Goal: Task Accomplishment & Management: Complete application form

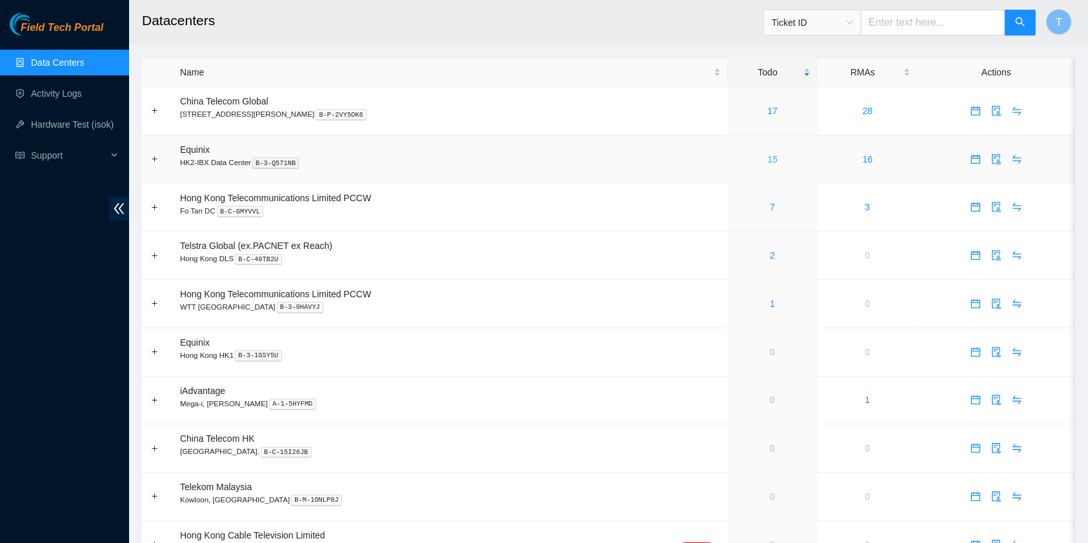
click at [767, 160] on link "15" at bounding box center [772, 159] width 10 height 10
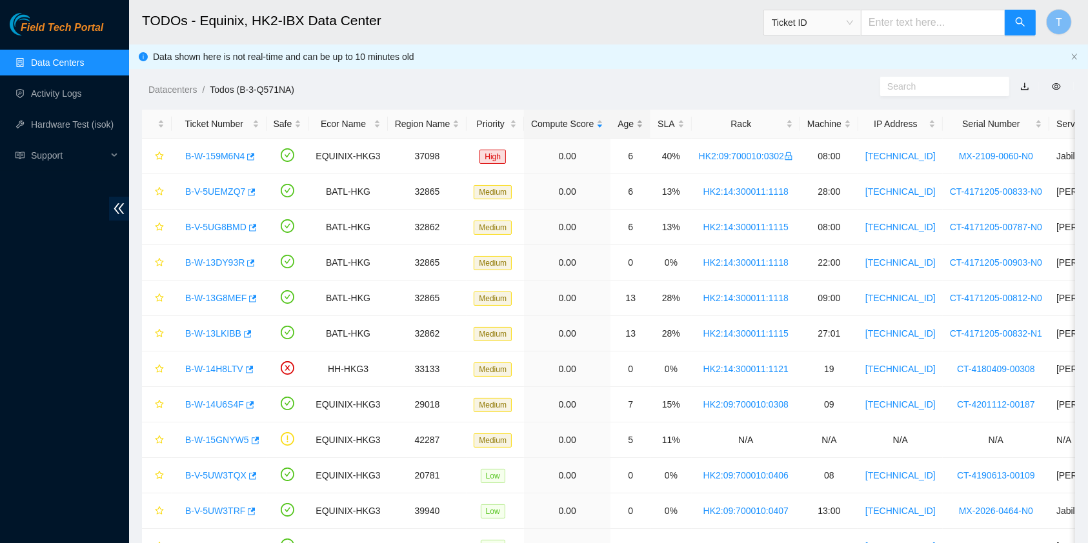
click at [621, 121] on div "Age" at bounding box center [630, 124] width 26 height 14
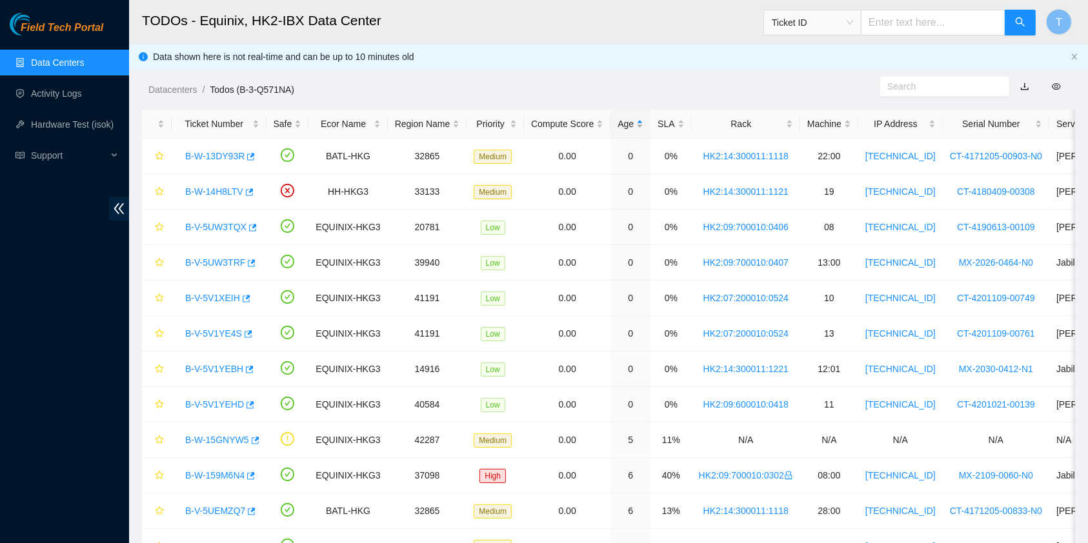
click at [621, 119] on div "Age" at bounding box center [630, 124] width 26 height 14
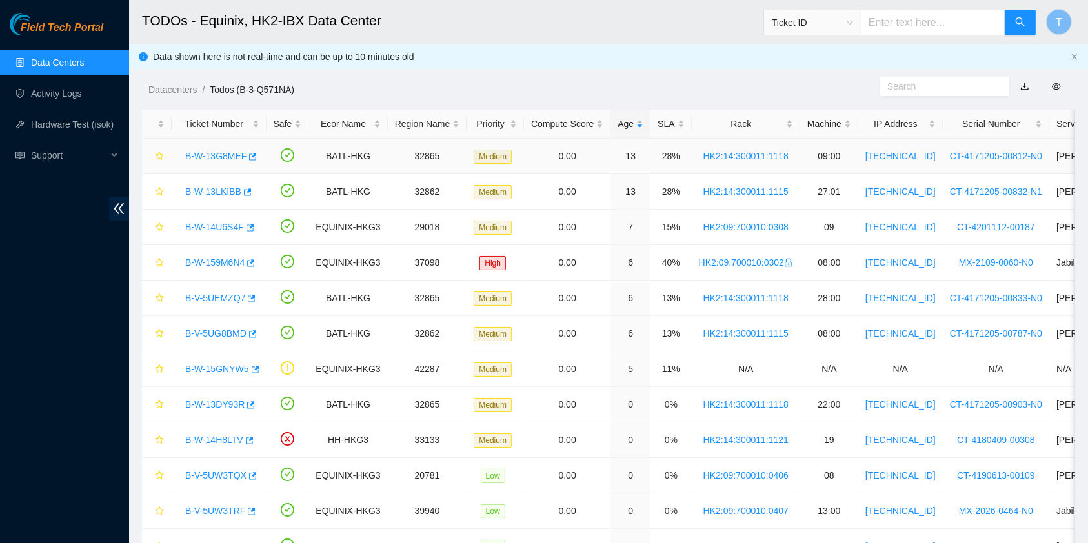
click at [194, 154] on link "B-W-13G8MEF" at bounding box center [215, 156] width 61 height 10
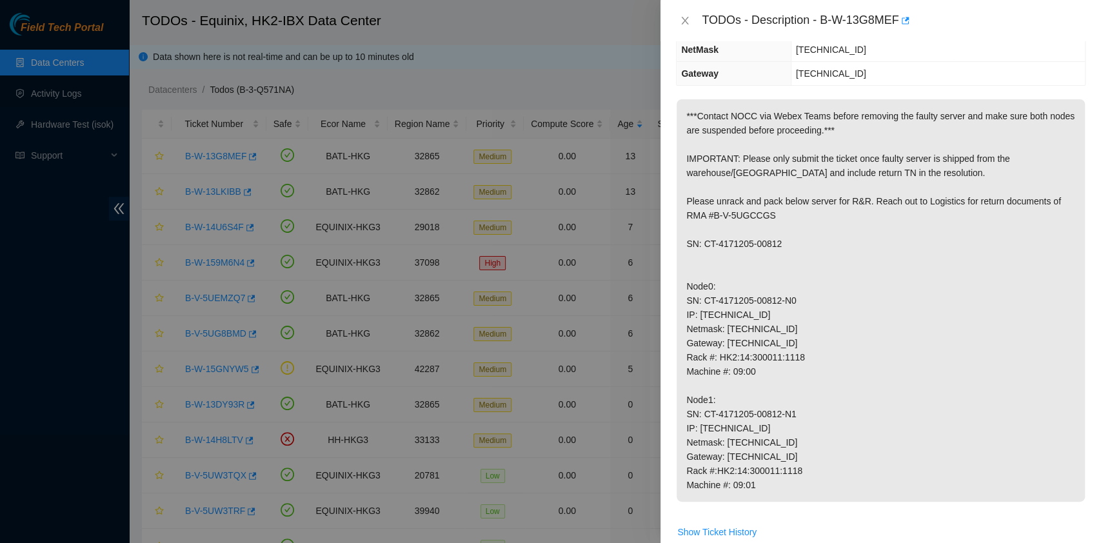
scroll to position [138, 0]
drag, startPoint x: 788, startPoint y: 250, endPoint x: 722, endPoint y: 267, distance: 68.1
click at [760, 255] on p "***Contact NOCC via Webex Teams before removing the faulty server and make sure…" at bounding box center [881, 301] width 408 height 403
click at [725, 268] on p "***Contact NOCC via Webex Teams before removing the faulty server and make sure…" at bounding box center [881, 301] width 408 height 403
drag, startPoint x: 702, startPoint y: 258, endPoint x: 790, endPoint y: 254, distance: 87.2
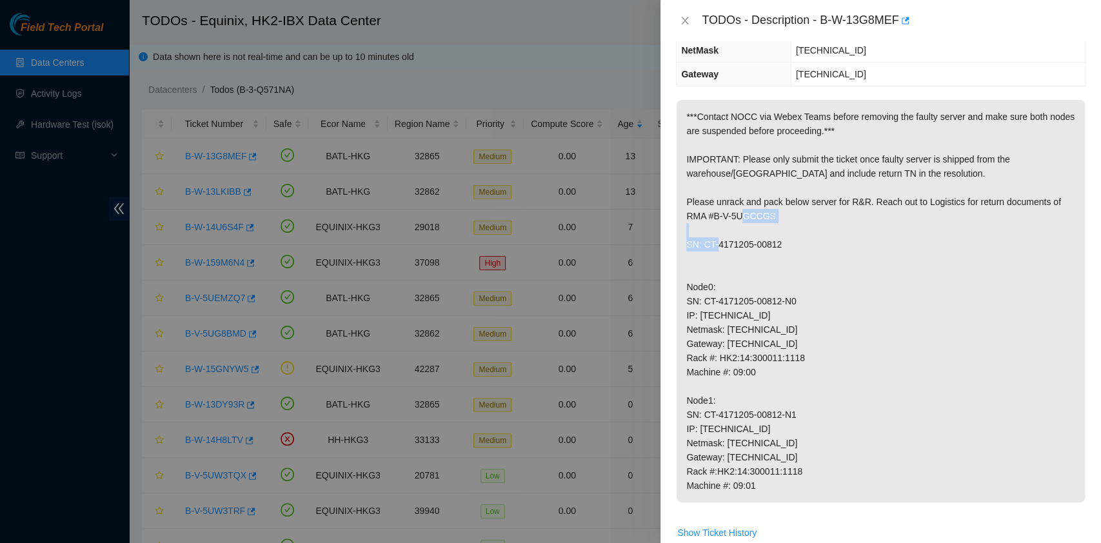
click at [790, 254] on p "***Contact NOCC via Webex Teams before removing the faulty server and make sure…" at bounding box center [881, 301] width 408 height 403
copy p "CT-4171205-00812"
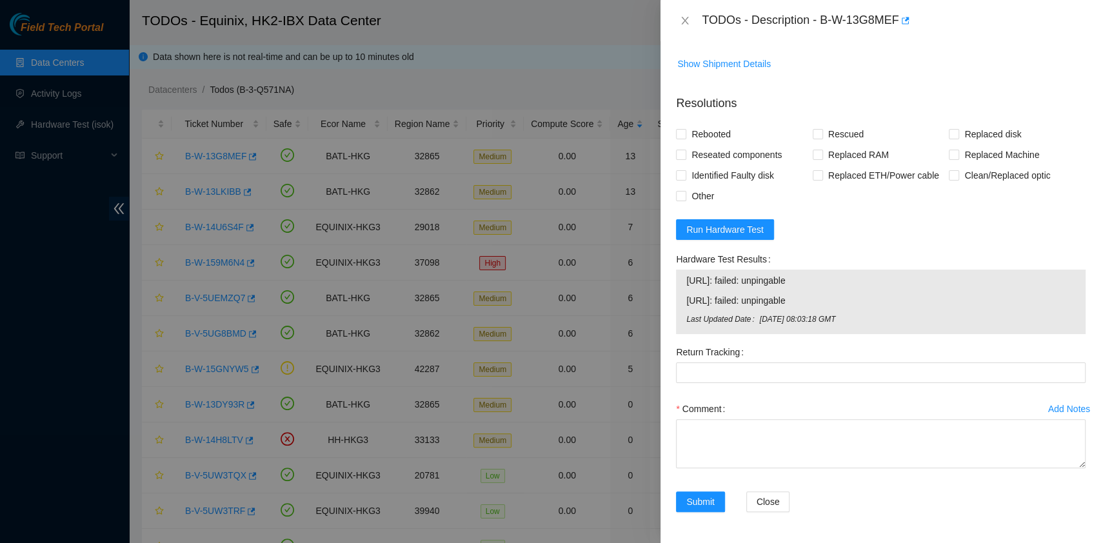
scroll to position [652, 0]
click at [708, 190] on span "Other" at bounding box center [702, 196] width 33 height 21
click at [685, 191] on input "Other" at bounding box center [680, 195] width 9 height 9
checkbox input "true"
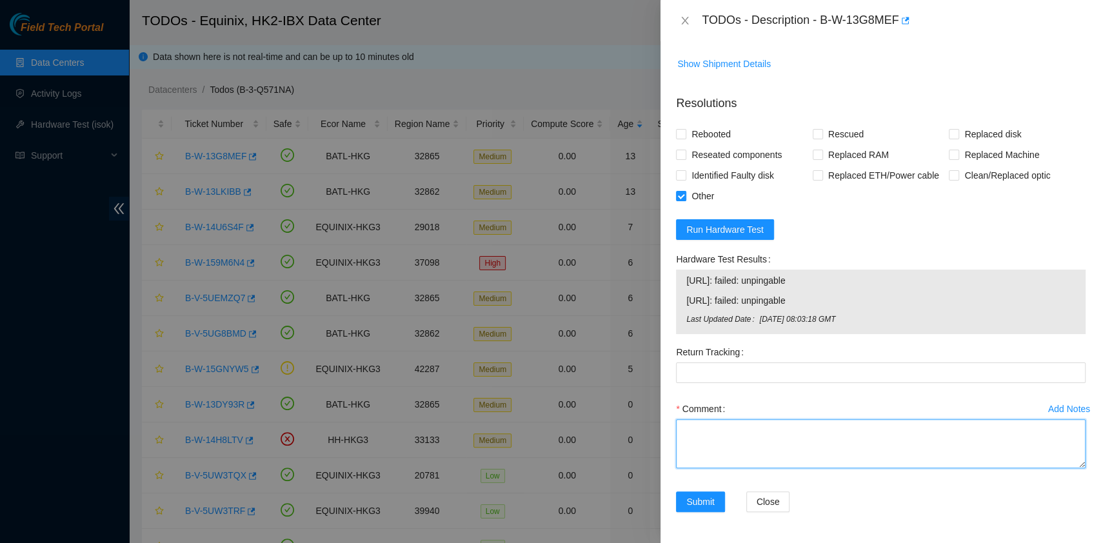
click at [735, 450] on textarea "Comment" at bounding box center [881, 443] width 410 height 49
paste textarea "473665210853"
type textarea "Shipped under - 473665210853"
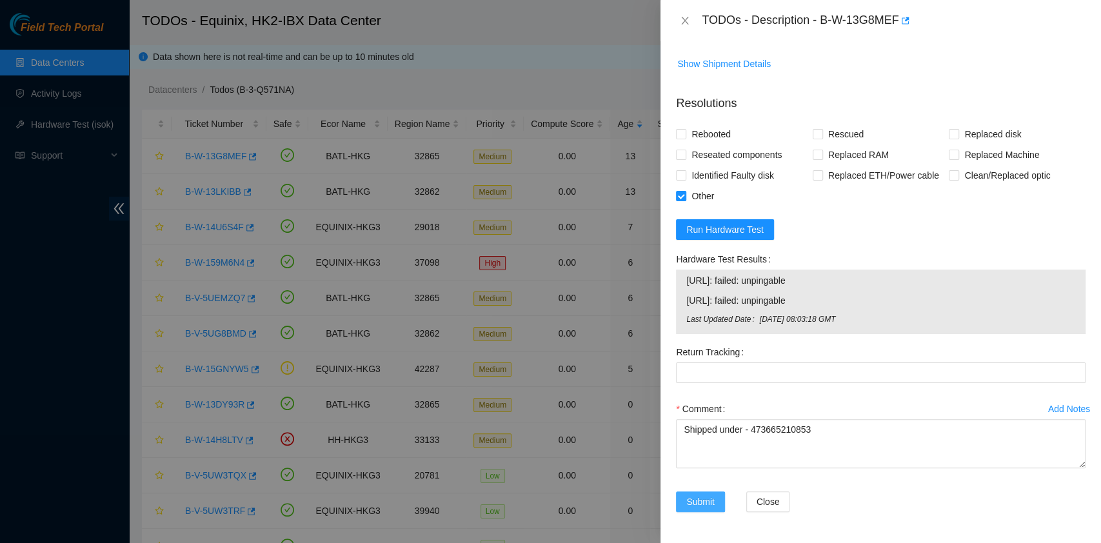
click at [694, 505] on span "Submit" at bounding box center [700, 502] width 28 height 14
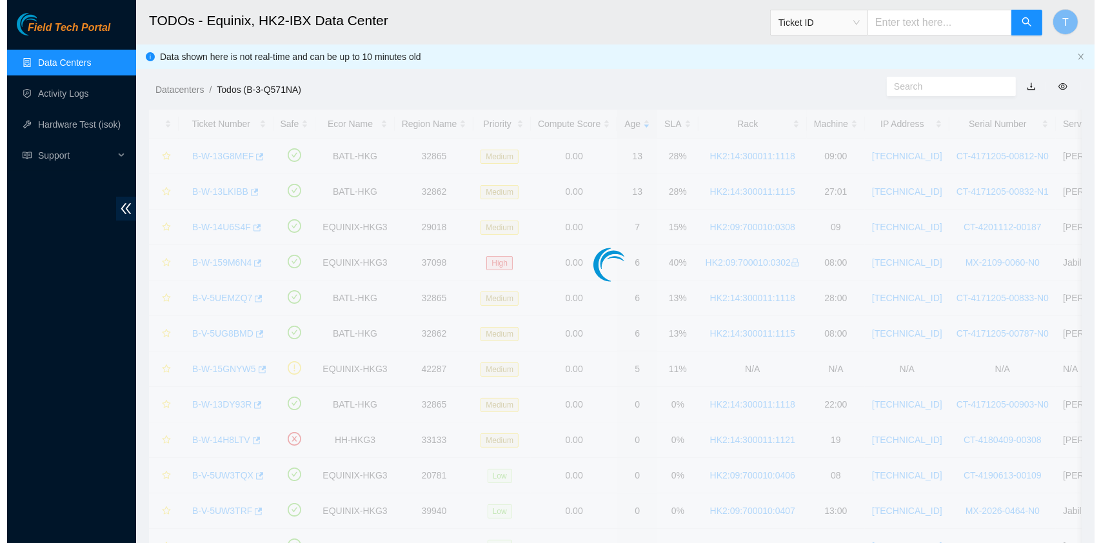
scroll to position [329, 0]
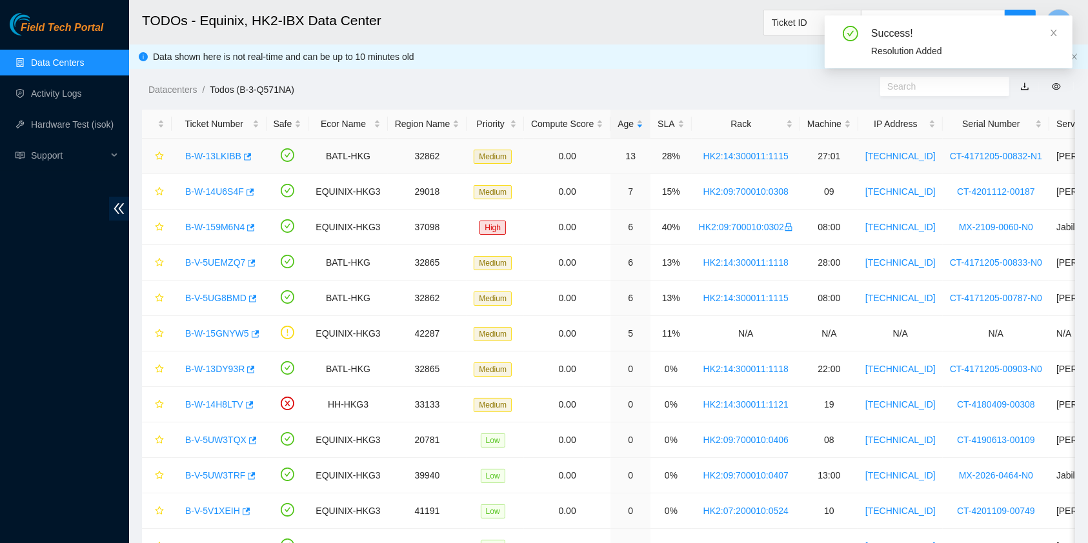
drag, startPoint x: 207, startPoint y: 152, endPoint x: 219, endPoint y: 159, distance: 14.2
click at [208, 152] on link "B-W-13LKIBB" at bounding box center [213, 156] width 56 height 10
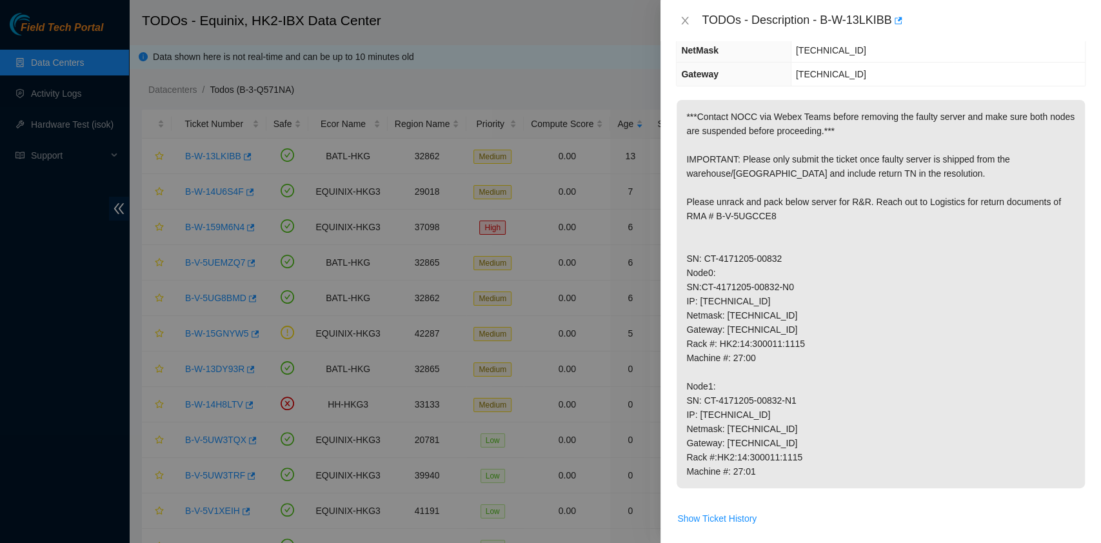
scroll to position [137, 0]
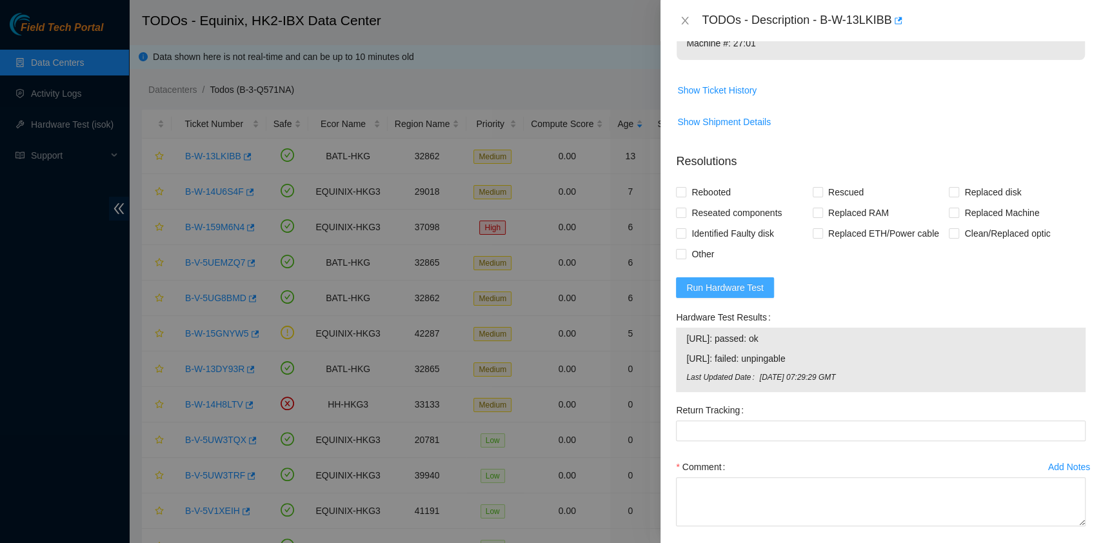
click at [760, 295] on span "Run Hardware Test" at bounding box center [724, 288] width 77 height 14
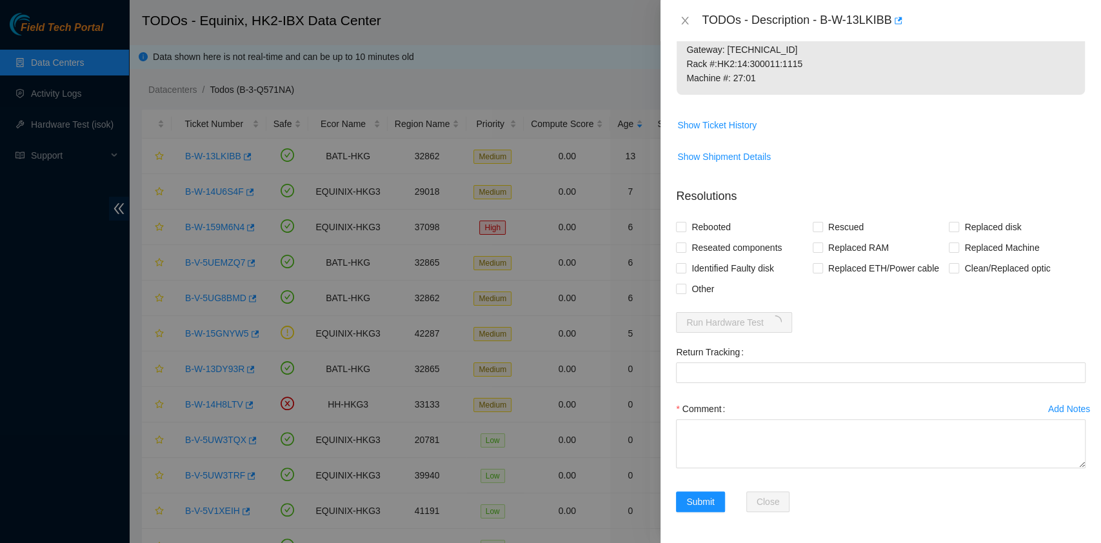
scroll to position [559, 0]
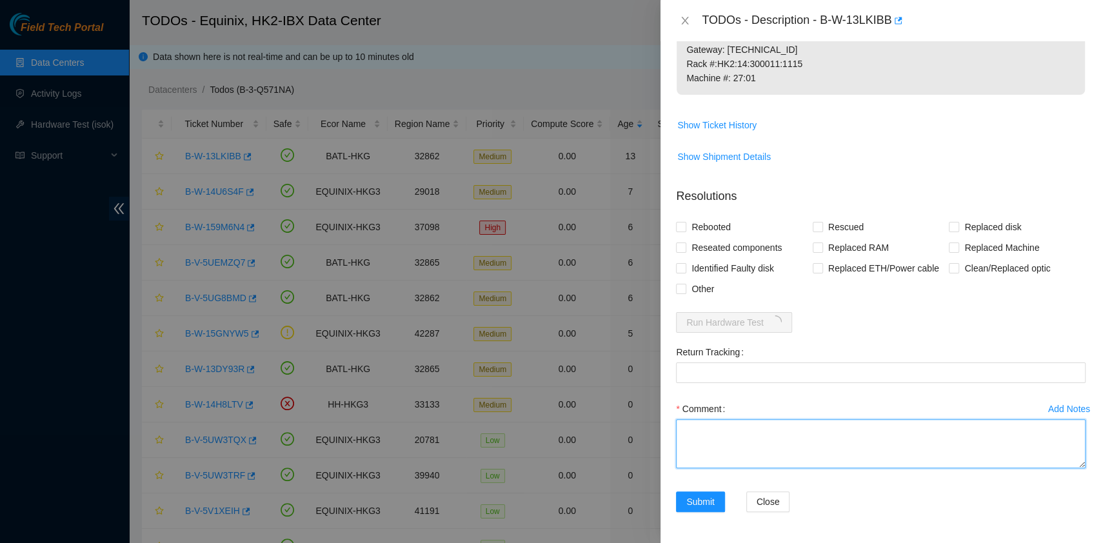
click at [762, 436] on textarea "Comment" at bounding box center [881, 443] width 410 height 49
paste textarea "473665210842"
type textarea "Shipped under - 473665210842"
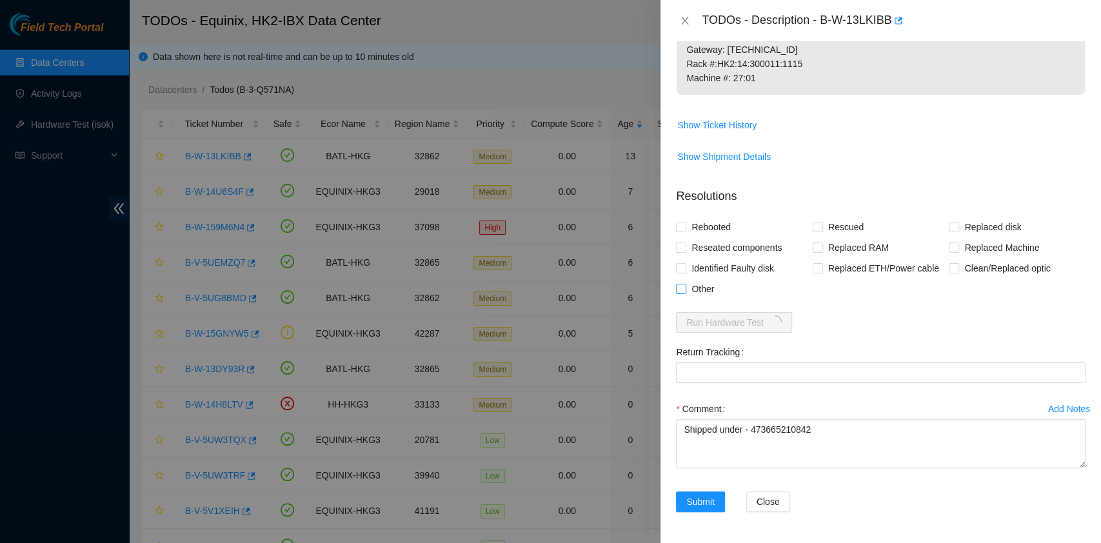
click at [684, 286] on input "Other" at bounding box center [680, 288] width 9 height 9
checkbox input "true"
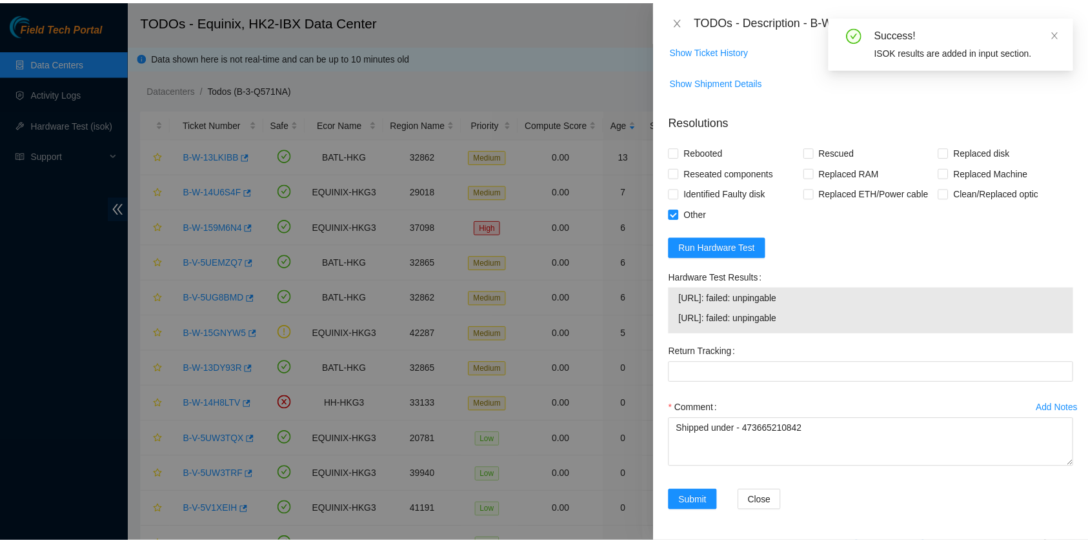
scroll to position [634, 0]
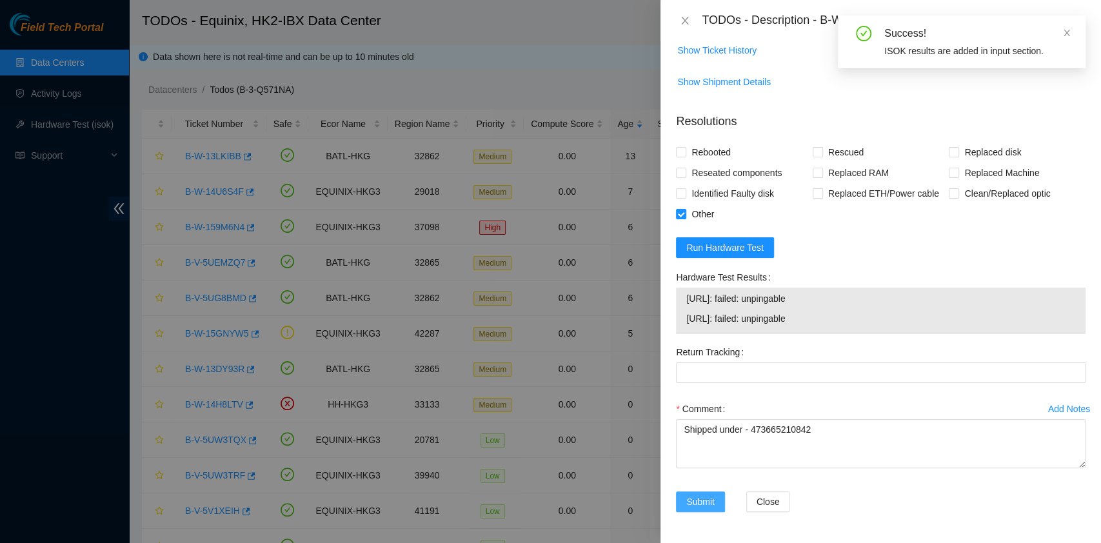
click at [705, 500] on span "Submit" at bounding box center [700, 502] width 28 height 14
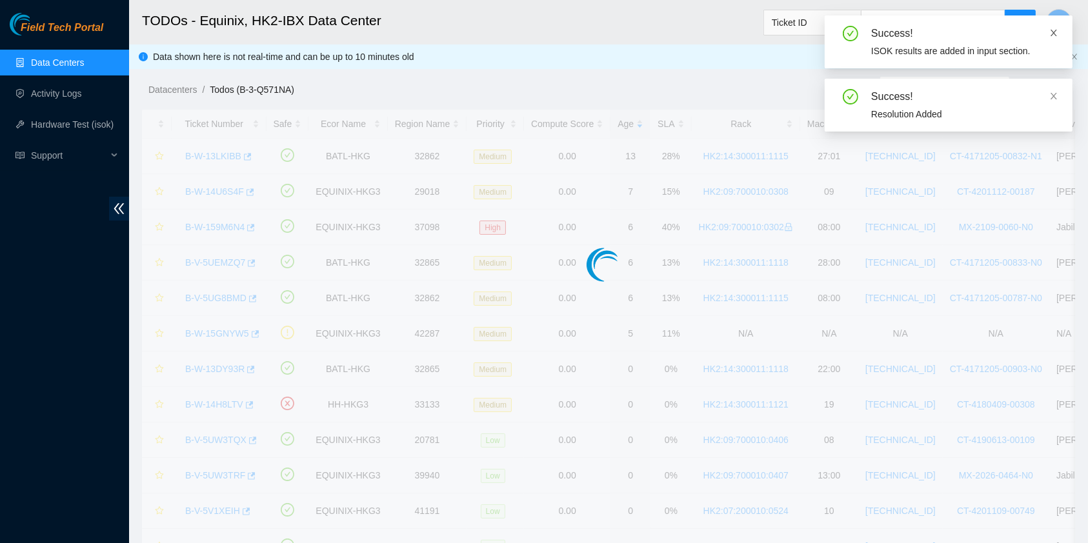
scroll to position [294, 0]
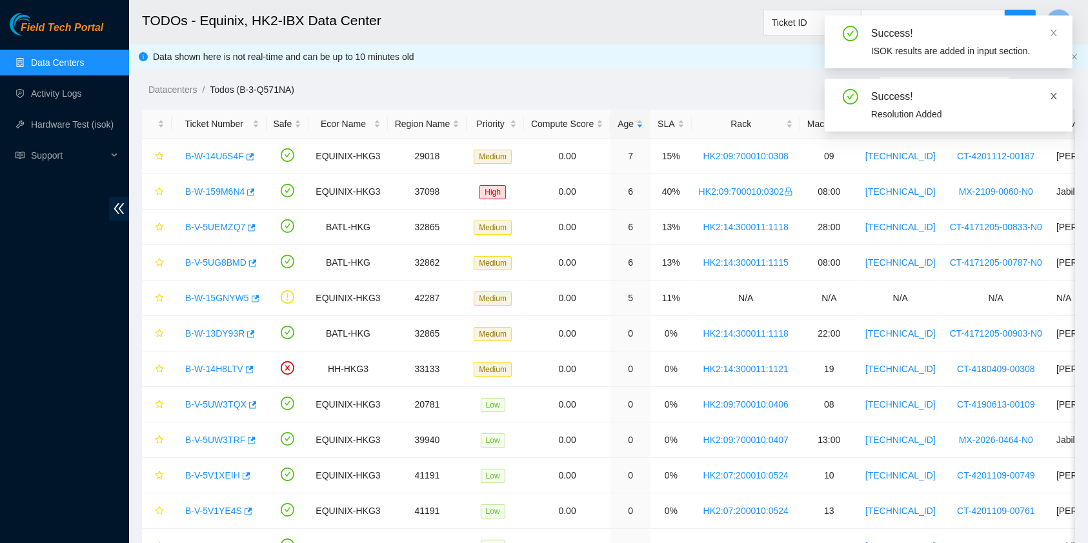
click at [1052, 92] on icon "close" at bounding box center [1053, 96] width 9 height 9
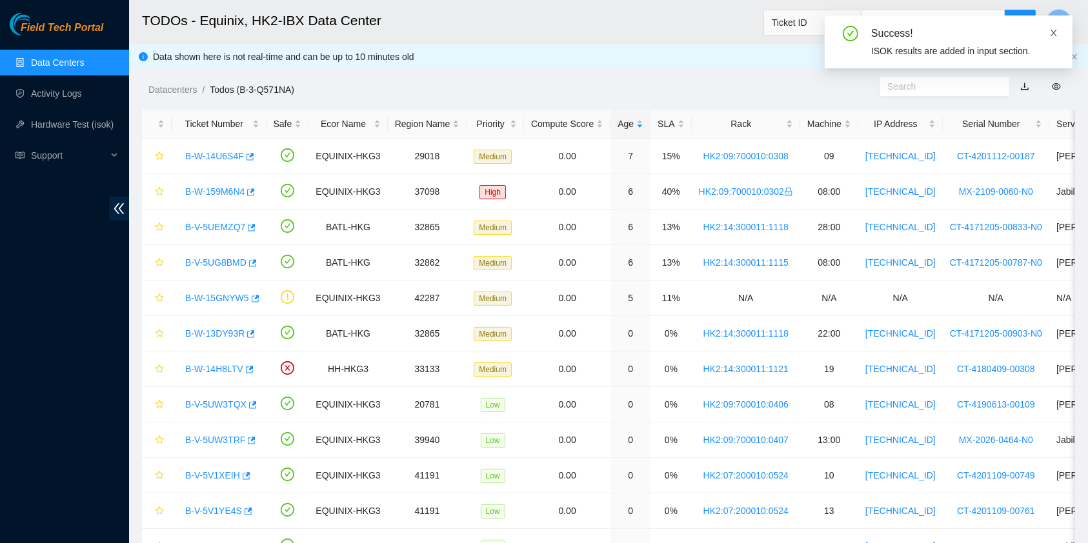
click at [1055, 34] on icon "close" at bounding box center [1053, 32] width 9 height 9
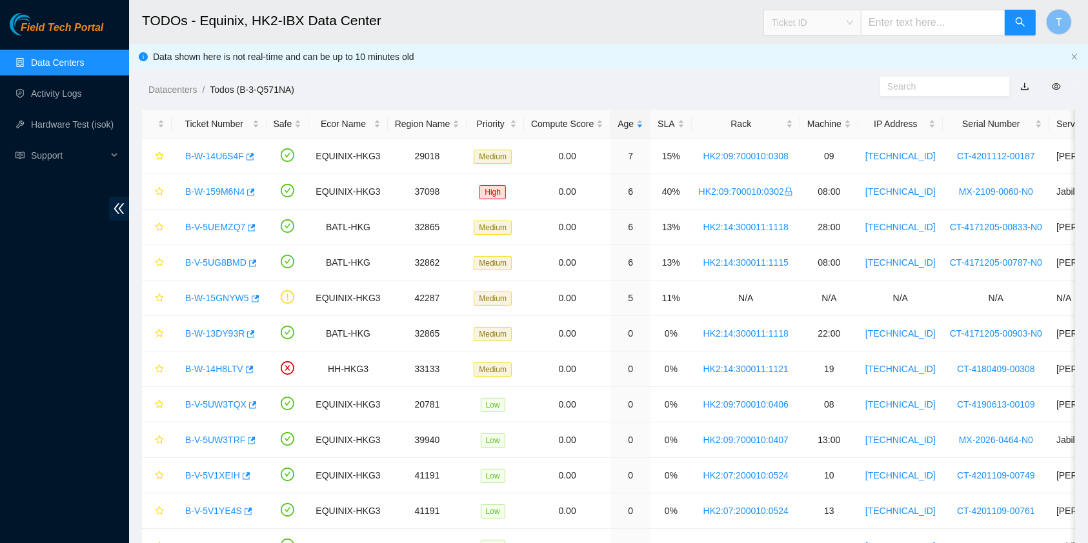
click at [826, 15] on span "Ticket ID" at bounding box center [812, 22] width 81 height 19
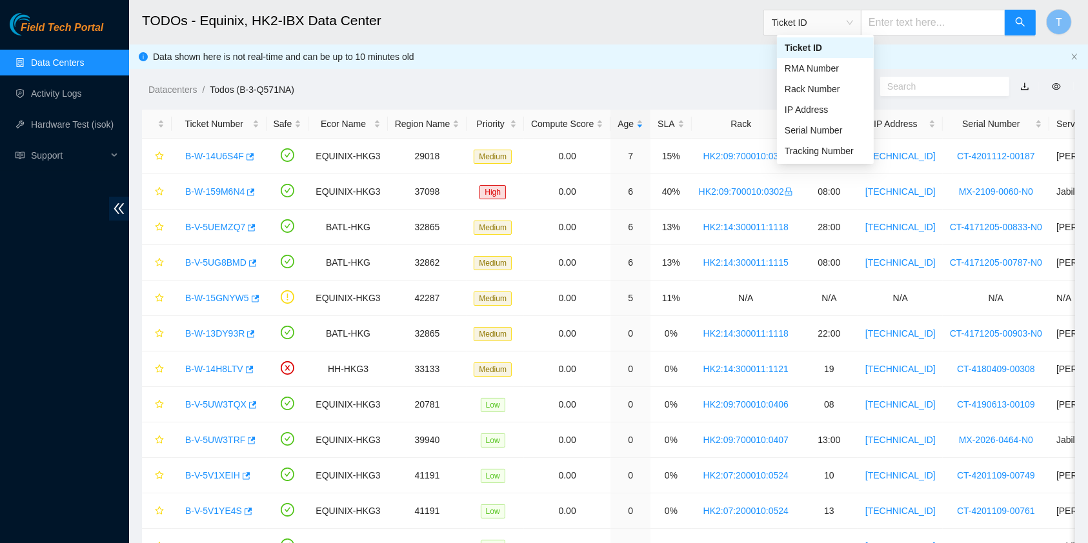
click at [909, 17] on input "text" at bounding box center [933, 23] width 144 height 26
paste input "B-V-5RNX1NW"
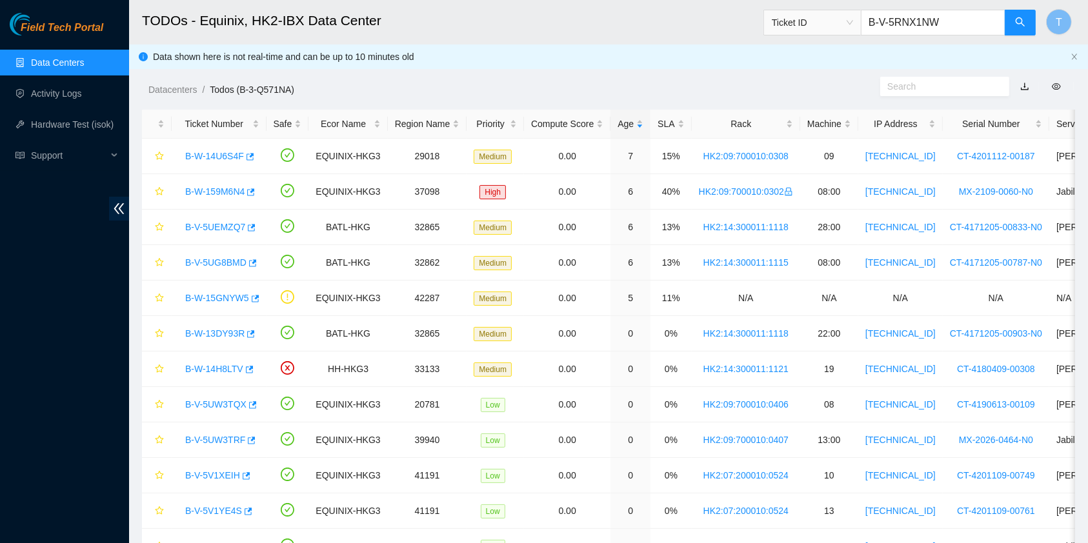
click at [997, 25] on input "B-V-5RNX1NW" at bounding box center [933, 23] width 144 height 26
type input "B-V-5RNX1NW"
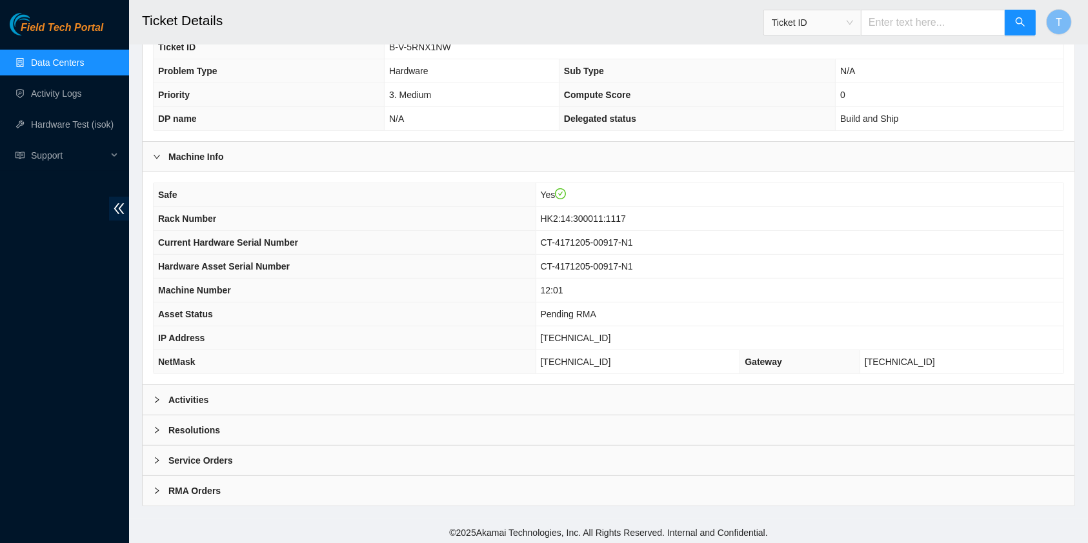
scroll to position [358, 0]
click at [359, 392] on div "Activities" at bounding box center [608, 399] width 931 height 30
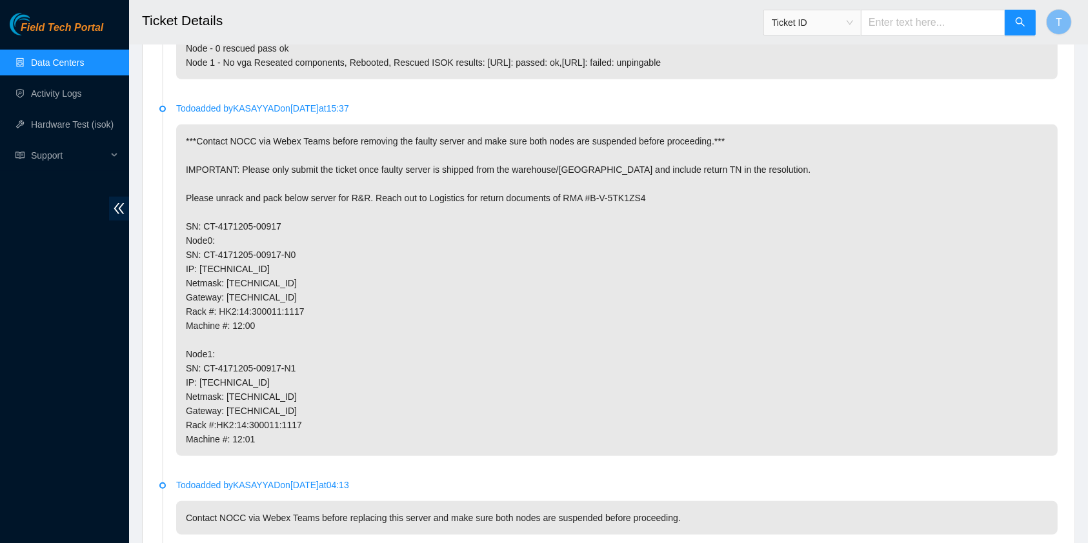
scroll to position [777, 0]
drag, startPoint x: 215, startPoint y: 246, endPoint x: 345, endPoint y: 247, distance: 129.7
click at [345, 247] on p "***Contact NOCC via Webex Teams before removing the faulty server and make sure…" at bounding box center [616, 290] width 881 height 332
copy p "4171205-00917"
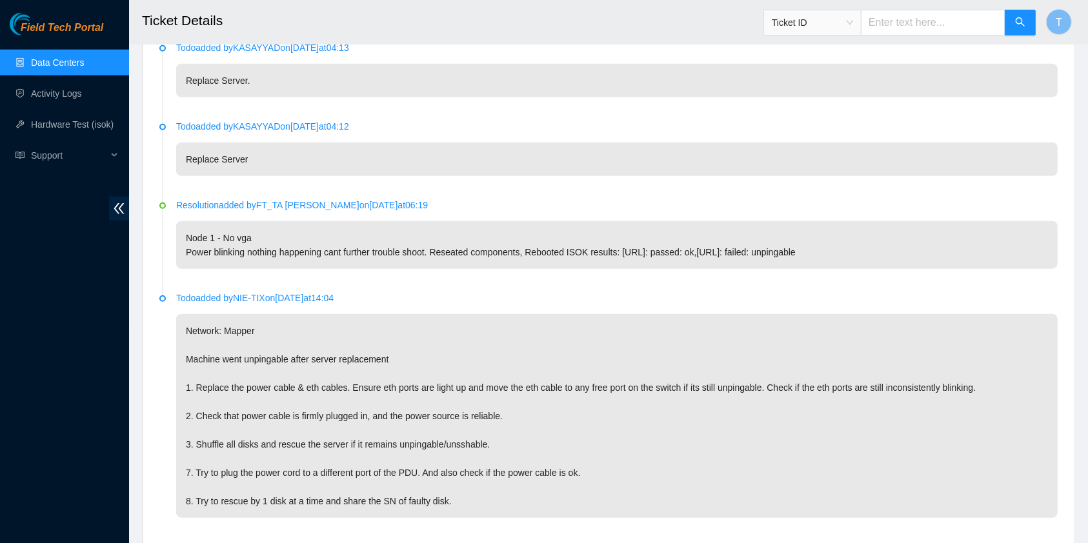
scroll to position [1293, 0]
click at [608, 338] on div "Todo added by NIE-TIX on [DATE] 14:04 Network: Mapper Machine went unpingable a…" at bounding box center [616, 403] width 881 height 227
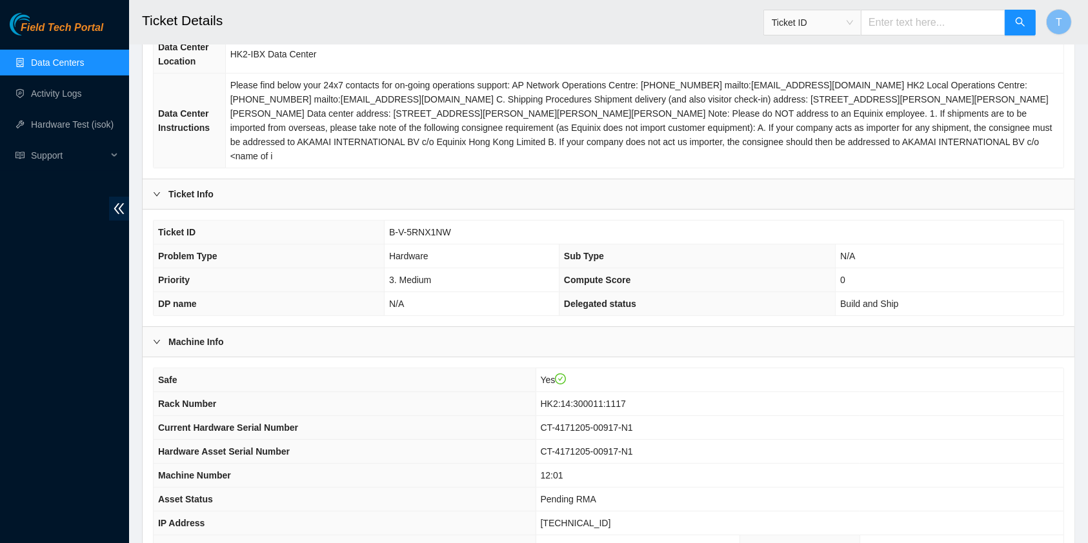
click at [68, 65] on link "Data Centers" at bounding box center [57, 62] width 53 height 10
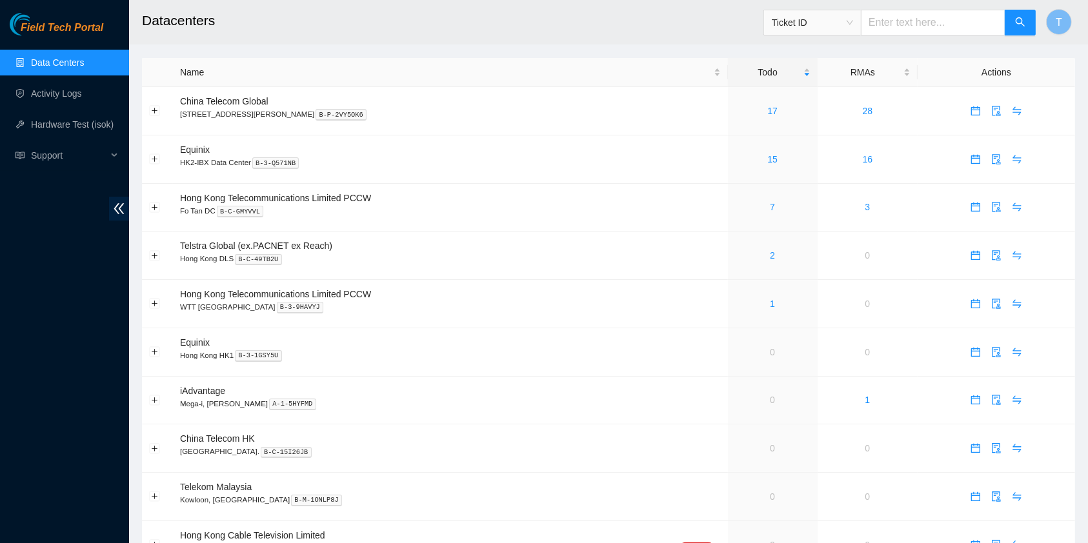
click at [84, 57] on link "Data Centers" at bounding box center [57, 62] width 53 height 10
click at [84, 68] on link "Data Centers" at bounding box center [57, 62] width 53 height 10
click at [62, 159] on span "Support" at bounding box center [69, 156] width 76 height 26
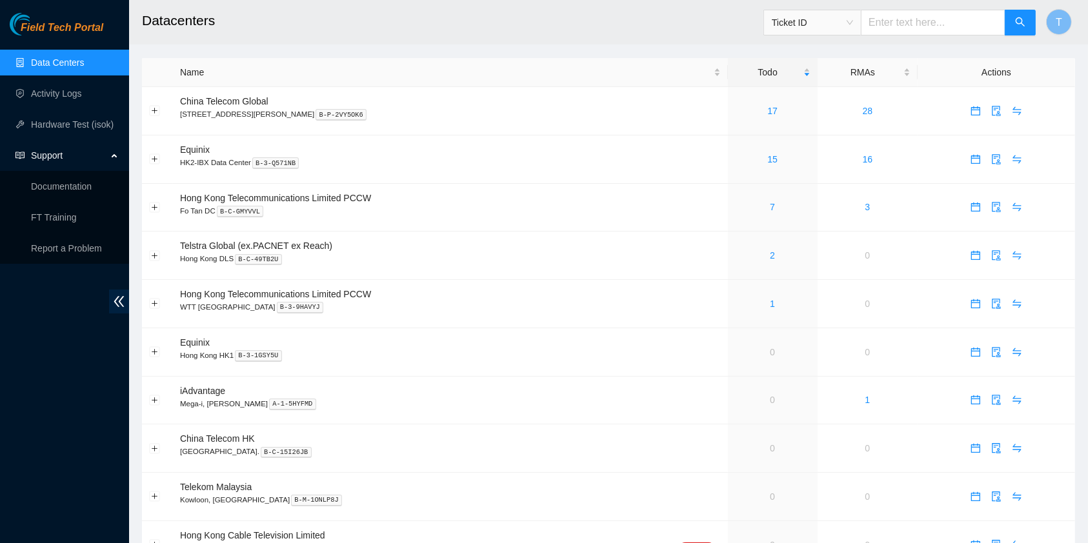
click at [62, 159] on span "Support" at bounding box center [69, 156] width 76 height 26
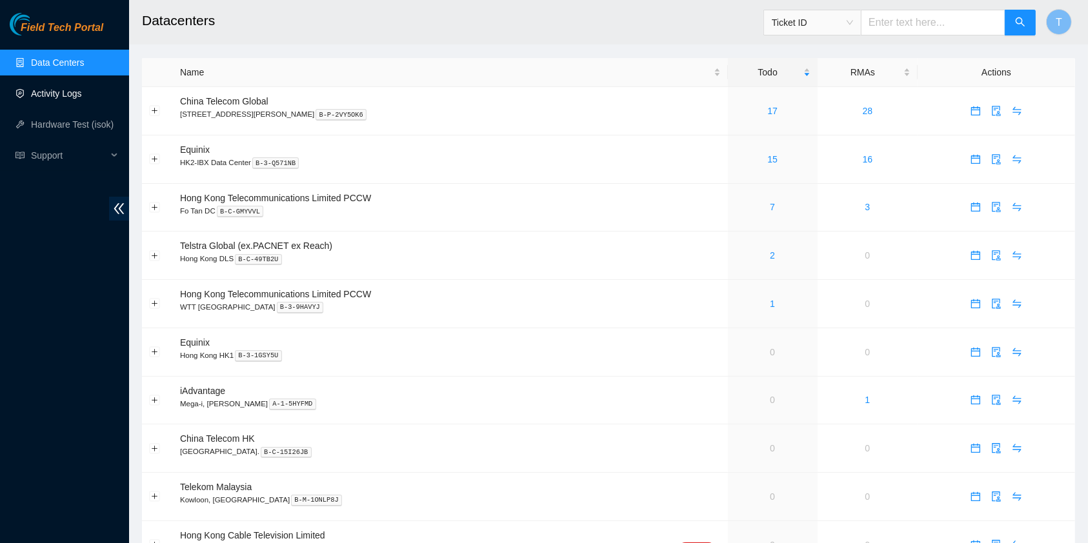
click at [61, 92] on link "Activity Logs" at bounding box center [56, 93] width 51 height 10
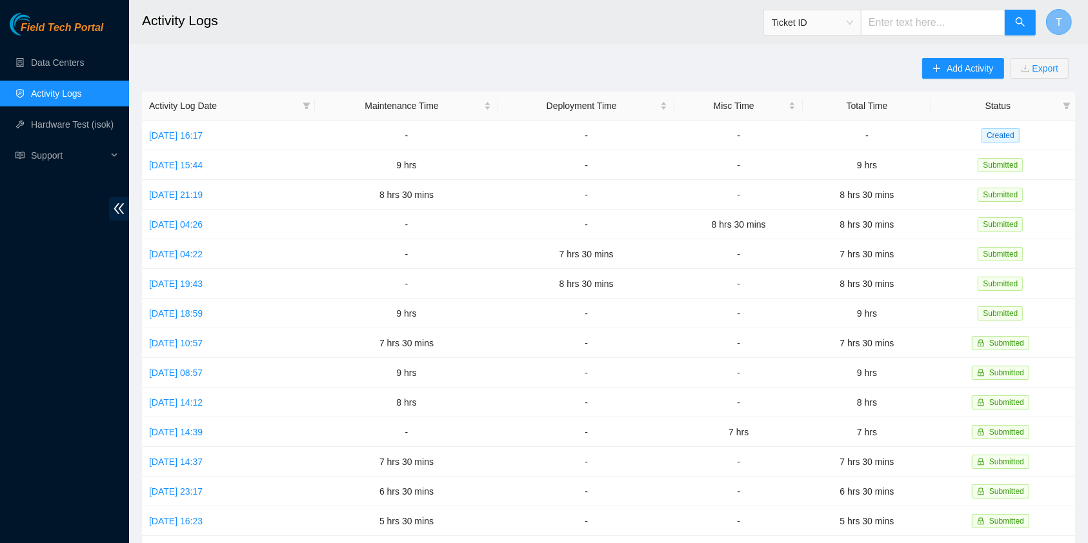
click at [1065, 17] on button "T" at bounding box center [1059, 22] width 26 height 26
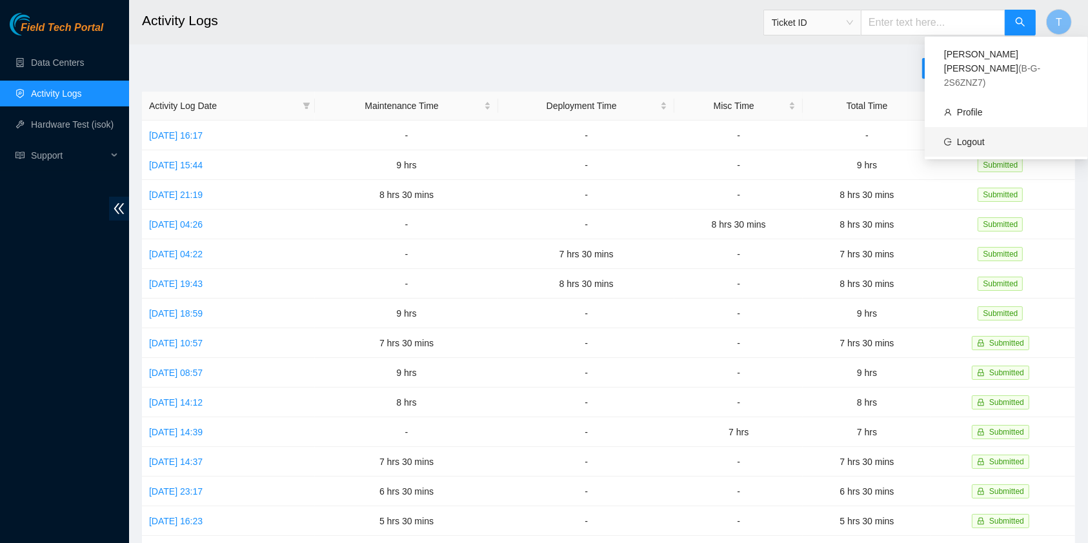
click at [971, 137] on link "Logout" at bounding box center [971, 142] width 28 height 10
